Goal: Task Accomplishment & Management: Use online tool/utility

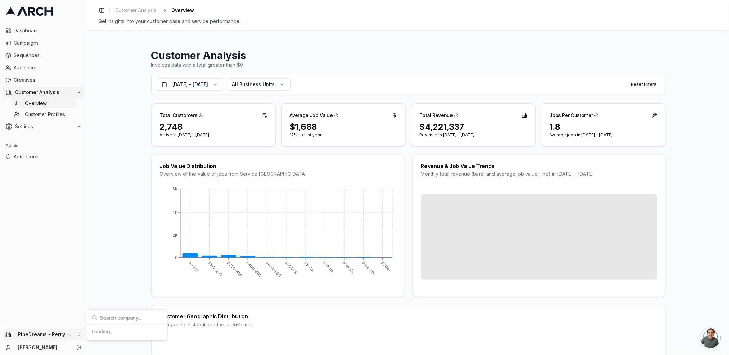
click at [60, 335] on html "Dashboard Campaigns Sequences Audiences Creatives Customer Analysis Overview Cu…" at bounding box center [364, 177] width 729 height 355
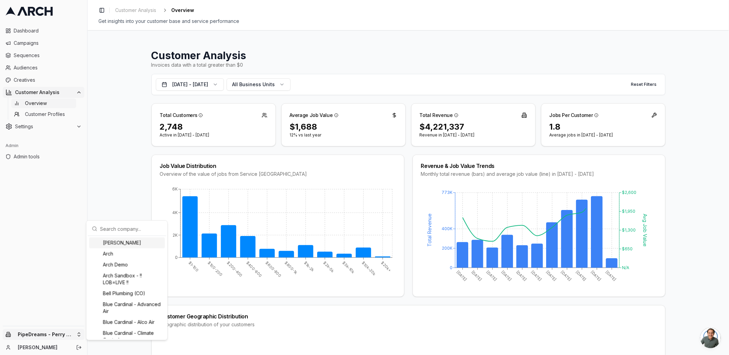
click at [115, 229] on input "text" at bounding box center [131, 229] width 62 height 14
type input "bell"
click at [127, 245] on div "Bell Plumbing (CO)" at bounding box center [127, 242] width 76 height 11
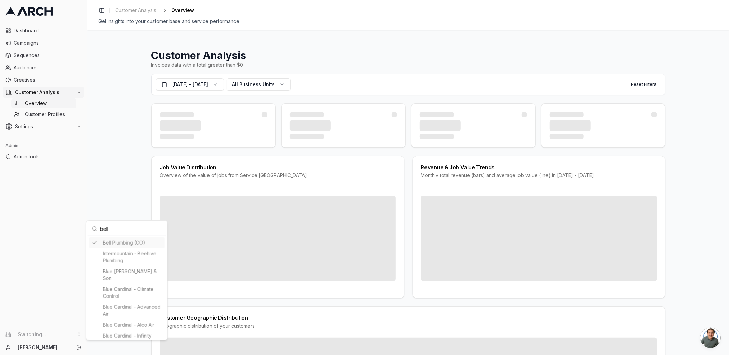
click at [128, 198] on html "Dashboard Campaigns Sequences Audiences Creatives Customer Analysis Overview Cu…" at bounding box center [364, 177] width 729 height 355
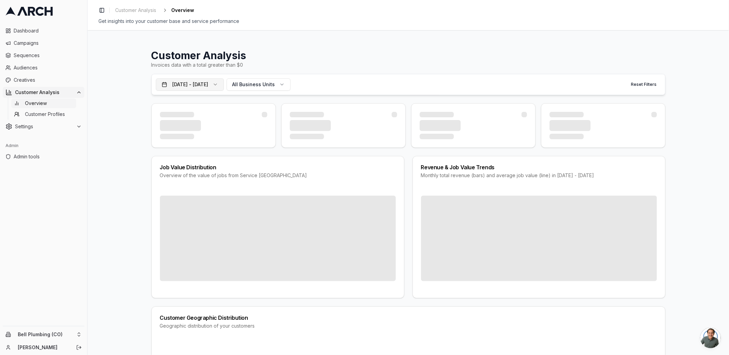
click at [211, 81] on button "[DATE] - [DATE]" at bounding box center [190, 84] width 68 height 12
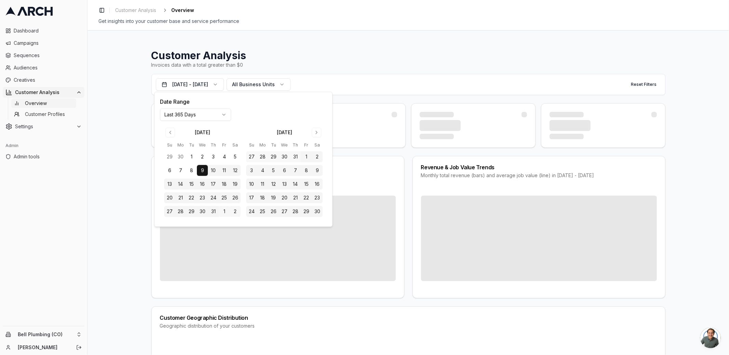
click at [211, 117] on html "Dashboard Campaigns Sequences Audiences Creatives Customer Analysis Overview Cu…" at bounding box center [364, 177] width 729 height 355
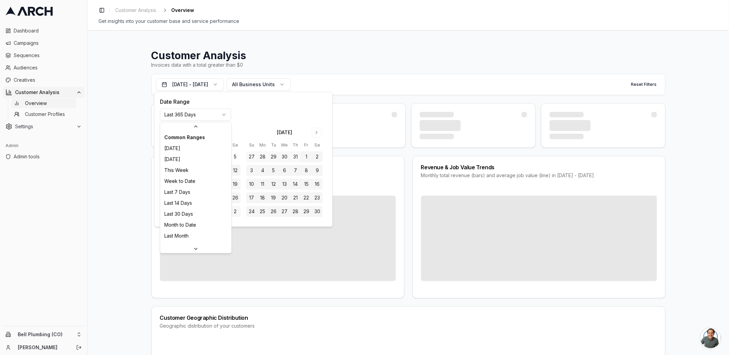
scroll to position [72, 0]
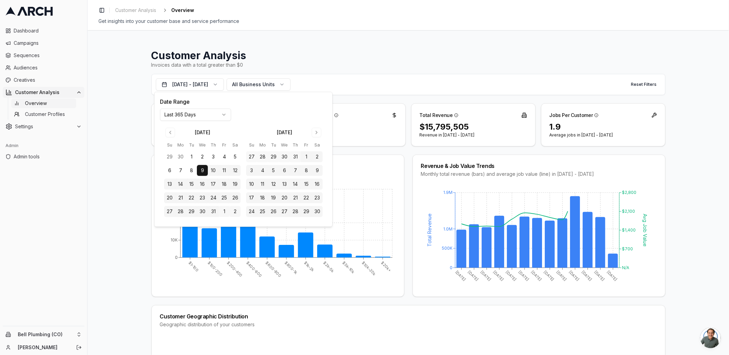
click at [109, 198] on div "Customer Analysis Invoices data with a total greater than $0 Oct 9, 2024 - Oct …" at bounding box center [409, 192] width 642 height 325
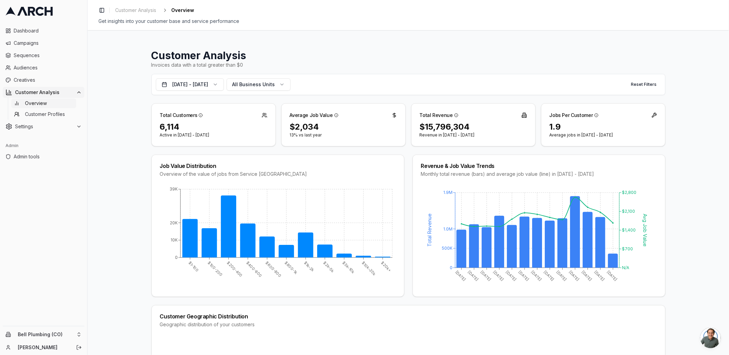
click at [38, 335] on html "Dashboard Campaigns Sequences Audiences Creatives Customer Analysis Overview Cu…" at bounding box center [364, 177] width 729 height 355
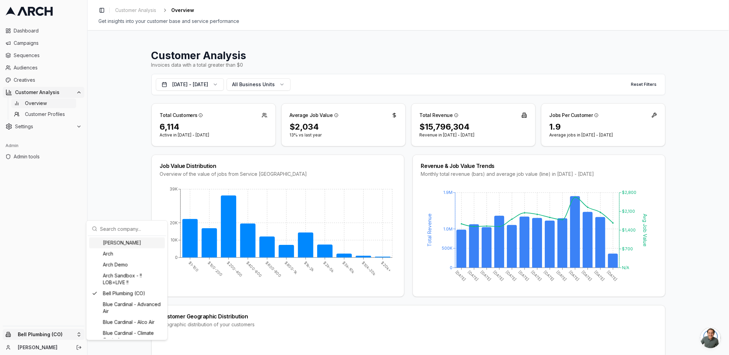
click at [24, 230] on html "Dashboard Campaigns Sequences Audiences Creatives Customer Analysis Overview Cu…" at bounding box center [364, 177] width 729 height 355
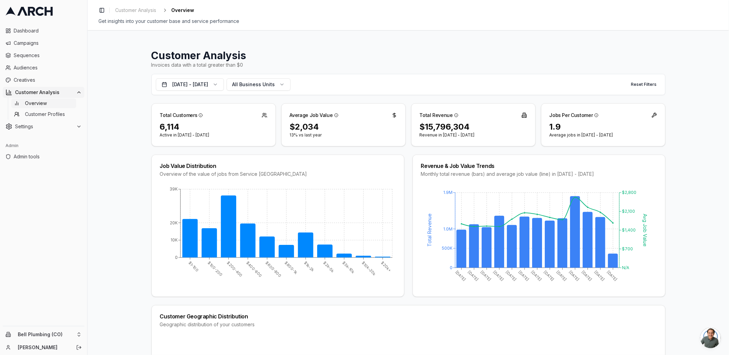
click at [111, 213] on div "Customer Analysis Invoices data with a total greater than $0 Oct 9, 2024 - Oct …" at bounding box center [409, 192] width 642 height 325
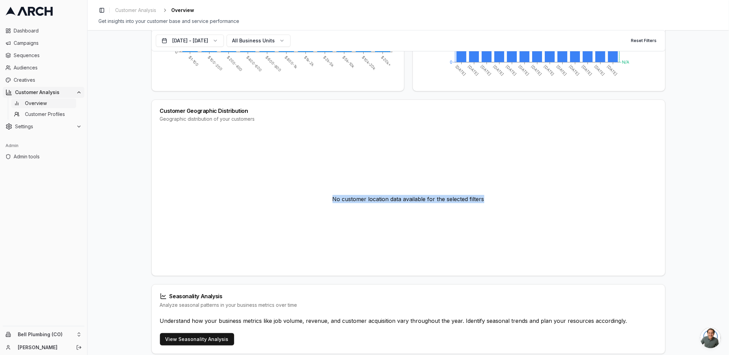
drag, startPoint x: 313, startPoint y: 133, endPoint x: 451, endPoint y: 230, distance: 169.6
click at [451, 230] on div "No customer location data available for the selected filters" at bounding box center [408, 199] width 497 height 137
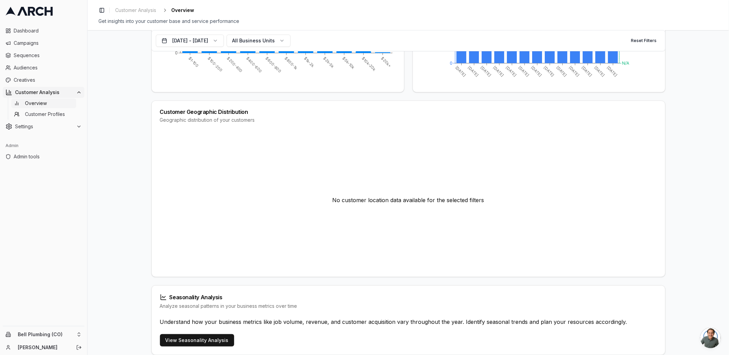
click at [441, 230] on div "No customer location data available for the selected filters" at bounding box center [408, 200] width 497 height 137
click at [52, 116] on span "Customer Profiles" at bounding box center [45, 114] width 40 height 7
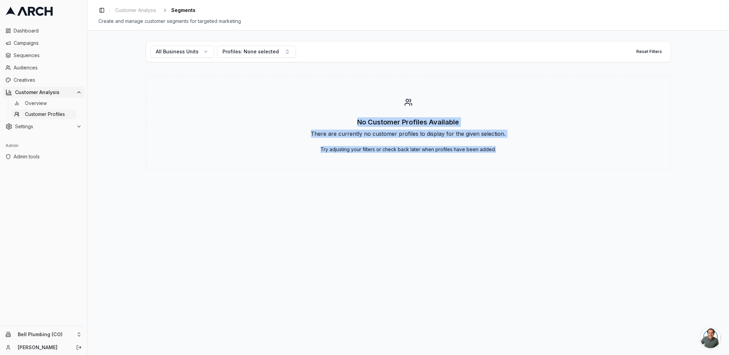
drag, startPoint x: 353, startPoint y: 94, endPoint x: 516, endPoint y: 178, distance: 183.5
click at [516, 178] on div "All Business Units Profiles: None selected Reset Filters No Customer Profiles A…" at bounding box center [409, 192] width 642 height 325
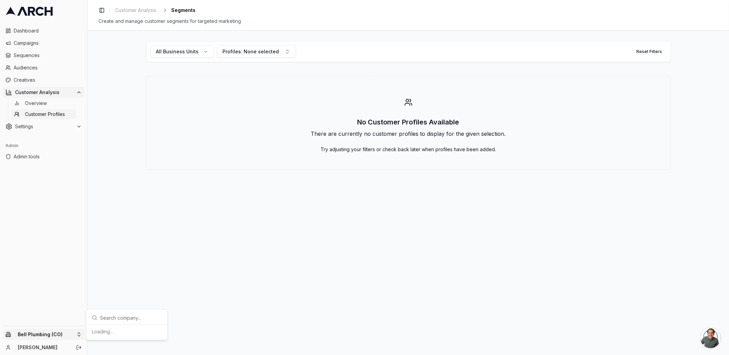
click at [38, 335] on html "Dashboard Campaigns Sequences Audiences Creatives Customer Analysis Overview Cu…" at bounding box center [364, 177] width 729 height 355
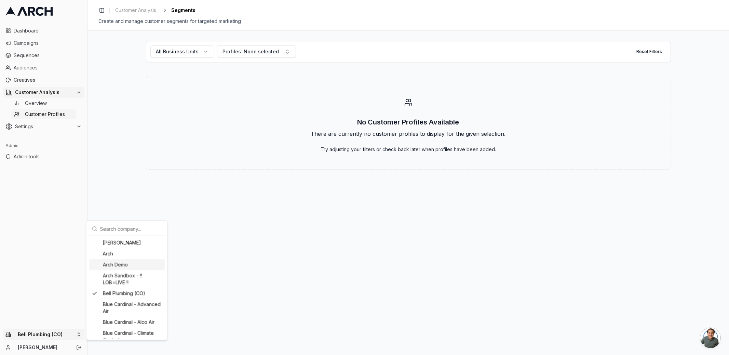
click at [122, 267] on div "Arch Demo" at bounding box center [127, 264] width 76 height 11
click at [226, 241] on html "Dashboard Campaigns Sequences Audiences Creatives Customer Analysis Overview Cu…" at bounding box center [364, 177] width 729 height 355
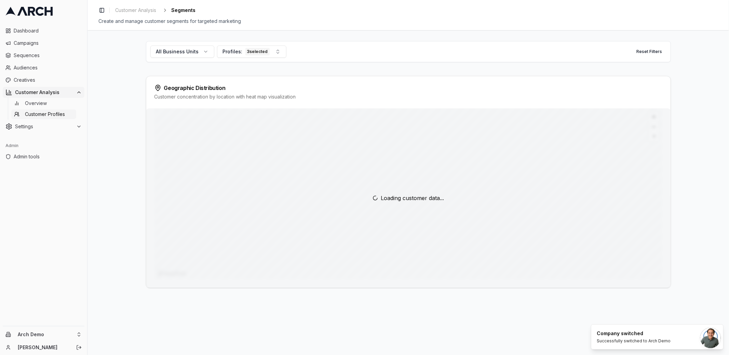
click at [90, 213] on div "All Business Units Profiles: 3 selected Reset Filters Geographic Distribution C…" at bounding box center [409, 192] width 642 height 325
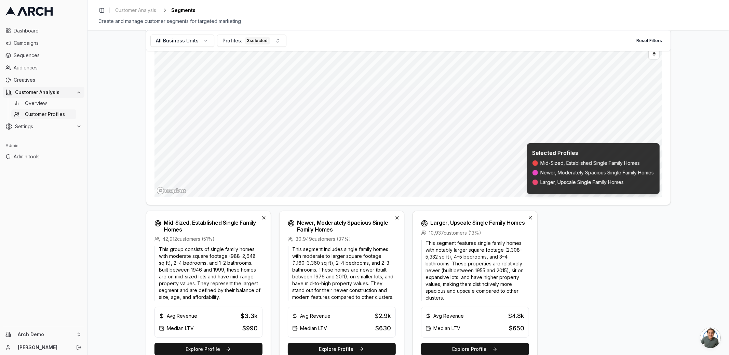
scroll to position [101, 0]
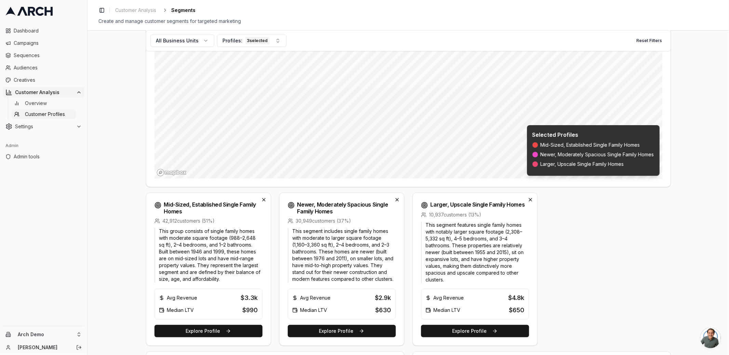
click at [481, 278] on p "This segment features single family homes with notably larger square footage (2…" at bounding box center [475, 253] width 108 height 62
click at [474, 331] on button "Explore Profile" at bounding box center [475, 331] width 108 height 12
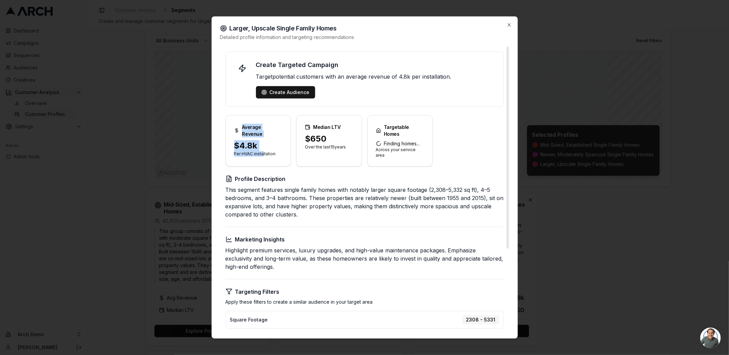
drag, startPoint x: 231, startPoint y: 122, endPoint x: 262, endPoint y: 145, distance: 39.1
click at [262, 145] on div "Average Revenue $4.8k Per HVAC installation" at bounding box center [259, 140] width 66 height 51
click at [269, 151] on p "Per HVAC installation" at bounding box center [258, 153] width 49 height 5
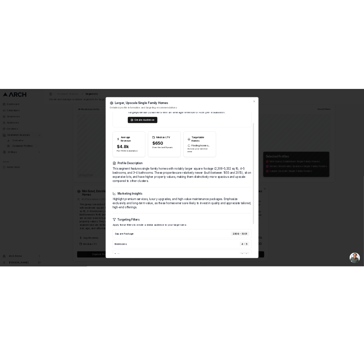
scroll to position [13, 0]
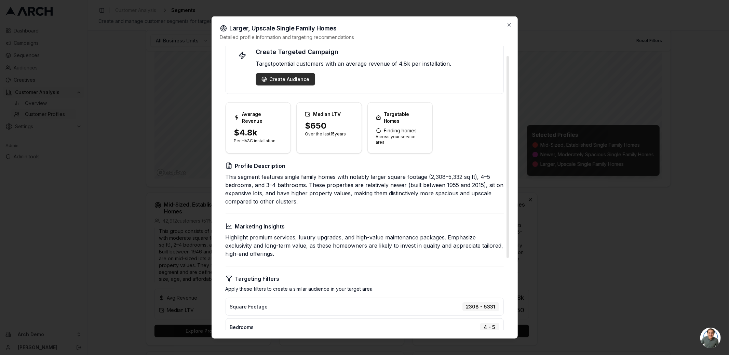
click at [280, 76] on div "Create Audience" at bounding box center [286, 79] width 48 height 7
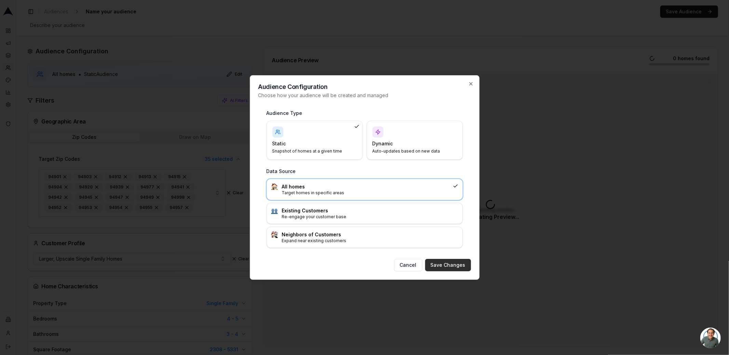
click at [439, 260] on button "Save Changes" at bounding box center [448, 265] width 46 height 12
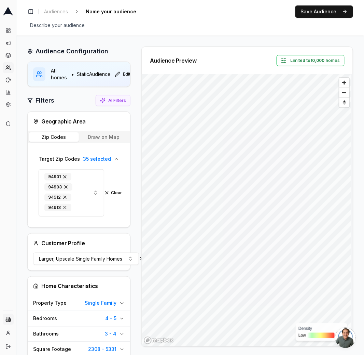
click at [8, 322] on html "Dashboard Campaigns Sequences Audiences Creatives Customer Analysis Settings Ad…" at bounding box center [182, 177] width 364 height 355
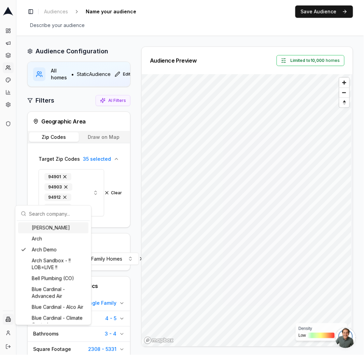
click at [43, 214] on input "text" at bounding box center [57, 214] width 57 height 14
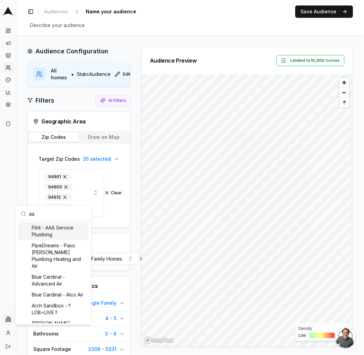
scroll to position [5, 0]
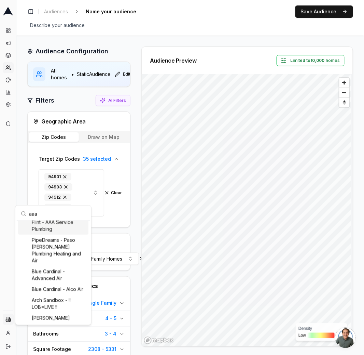
type input "aaa"
click at [43, 225] on div "Flint - AAA Service Plumbing" at bounding box center [53, 226] width 70 height 18
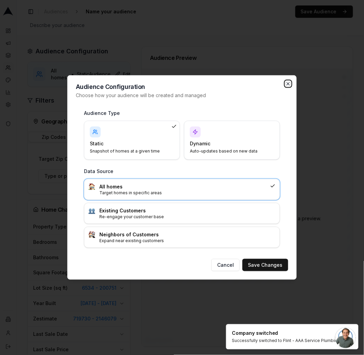
click at [289, 83] on icon "button" at bounding box center [288, 83] width 3 height 3
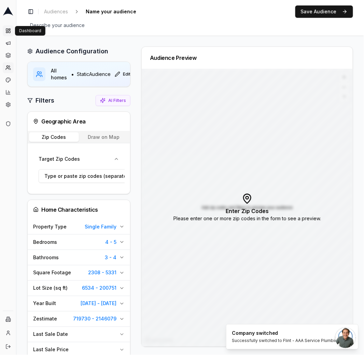
click at [10, 31] on rect at bounding box center [10, 32] width 2 height 2
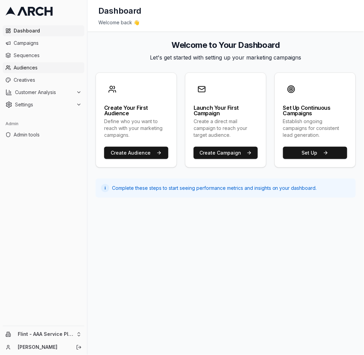
click at [31, 66] on span "Audiences" at bounding box center [48, 67] width 68 height 7
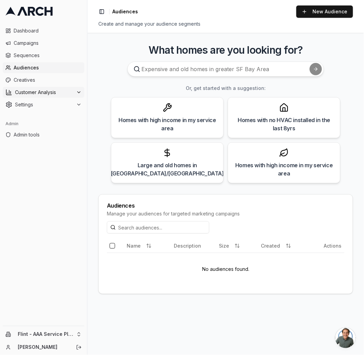
click at [29, 90] on span "Customer Analysis" at bounding box center [44, 92] width 58 height 7
click at [32, 102] on span "Overview" at bounding box center [36, 103] width 22 height 7
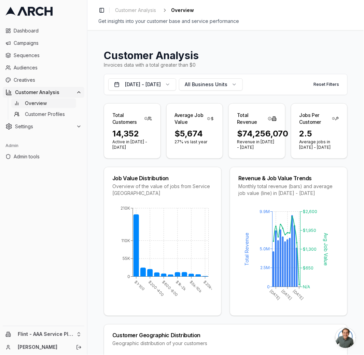
click at [98, 101] on div "Customer Analysis Invoices data with a total greater than $0 [DATE] - [DATE] Al…" at bounding box center [226, 192] width 277 height 325
click at [97, 102] on div "Customer Analysis Invoices data with a total greater than $0 [DATE] - [DATE] Al…" at bounding box center [226, 192] width 277 height 325
click at [92, 101] on div "Customer Analysis Invoices data with a total greater than $0 [DATE] - [DATE] Al…" at bounding box center [226, 192] width 277 height 325
